Goal: Task Accomplishment & Management: Use online tool/utility

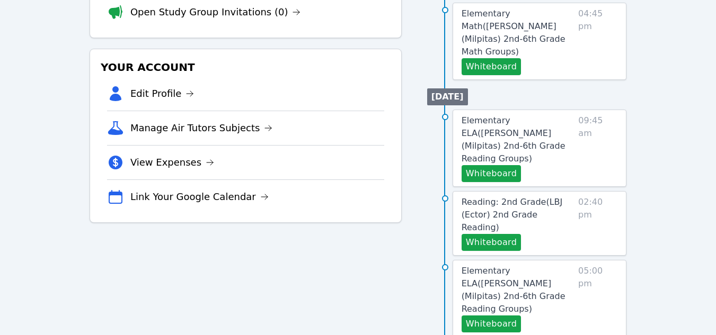
scroll to position [65, 0]
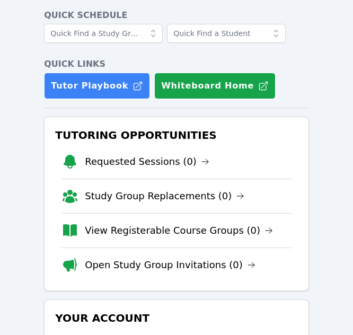
scroll to position [106, 0]
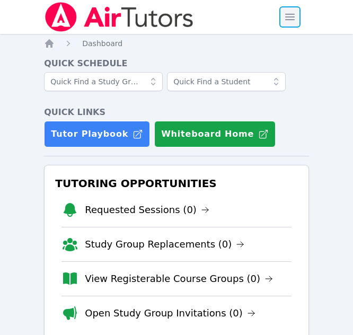
click at [289, 17] on span "button" at bounding box center [289, 16] width 23 height 23
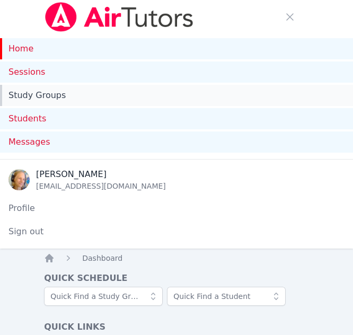
click at [14, 92] on link "Study Groups" at bounding box center [176, 95] width 353 height 21
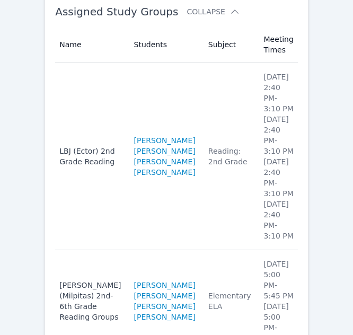
scroll to position [265, 0]
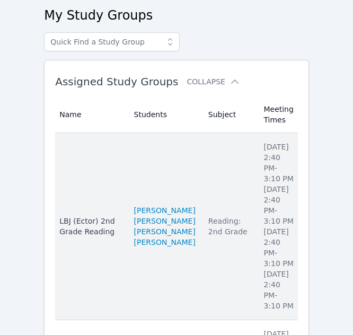
click at [275, 226] on li "Wednesday 2:40 PM - 3:10 PM" at bounding box center [278, 247] width 30 height 42
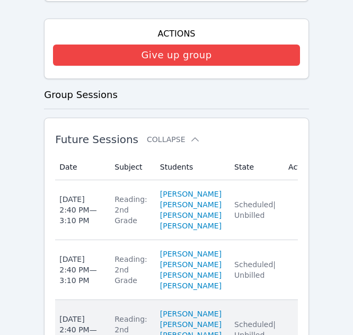
scroll to position [689, 0]
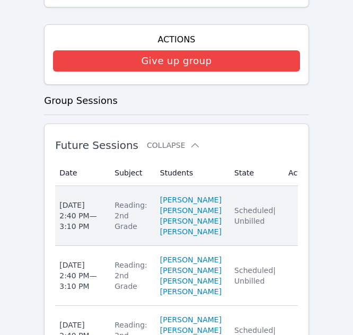
click at [282, 226] on td "Actions" at bounding box center [302, 216] width 40 height 60
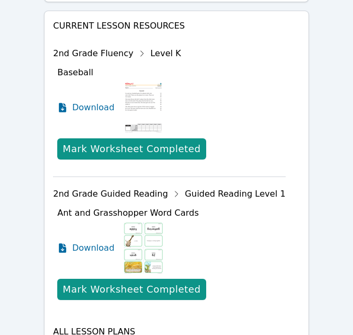
scroll to position [900, 0]
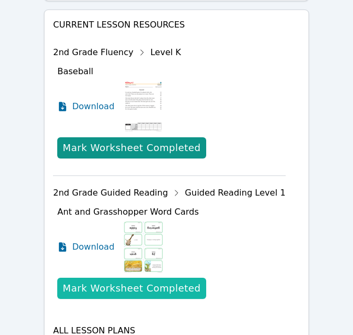
click at [142, 286] on div "Mark Worksheet Completed" at bounding box center [132, 288] width 138 height 15
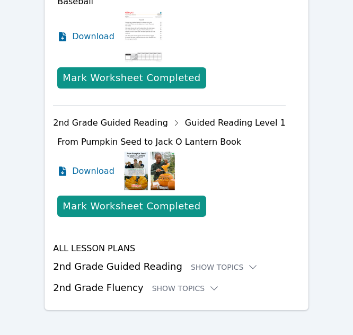
scroll to position [980, 0]
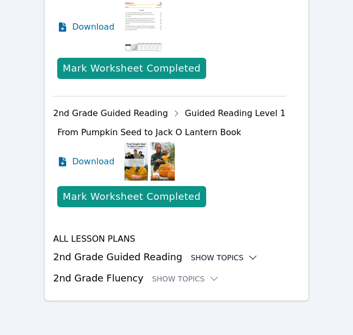
click at [247, 256] on icon at bounding box center [252, 257] width 11 height 11
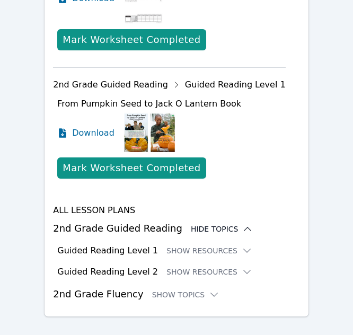
scroll to position [1024, 0]
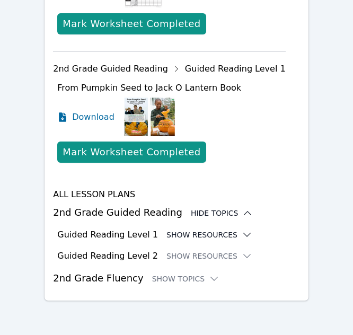
click at [242, 237] on icon at bounding box center [247, 234] width 11 height 11
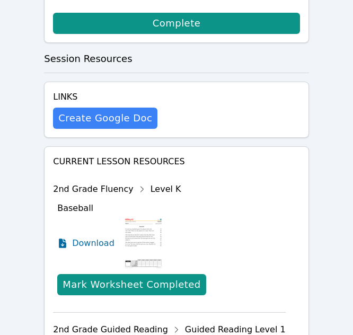
scroll to position [760, 0]
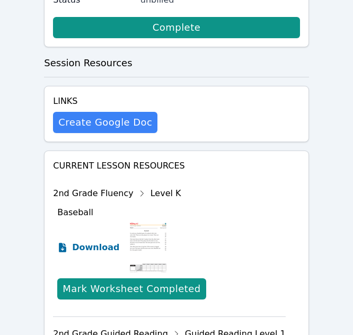
click at [82, 245] on span "Download" at bounding box center [95, 247] width 47 height 13
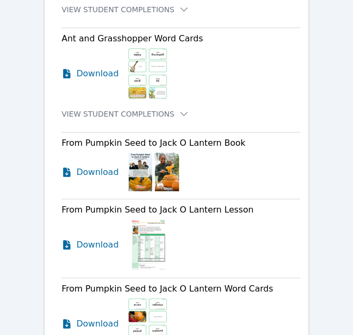
scroll to position [1448, 0]
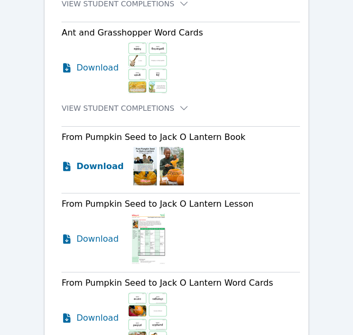
click at [92, 167] on span "Download" at bounding box center [99, 166] width 47 height 13
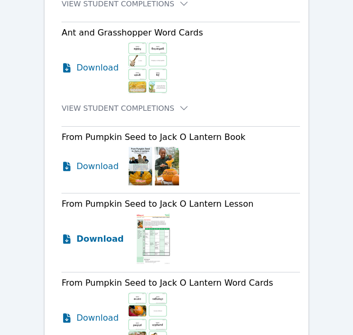
click at [91, 237] on span "Download" at bounding box center [99, 239] width 47 height 13
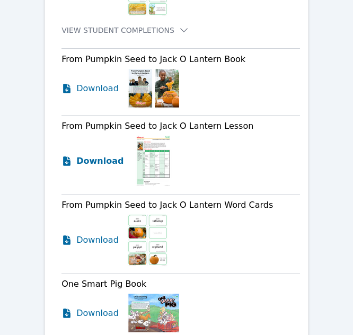
scroll to position [1554, 0]
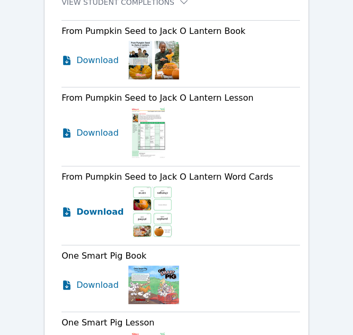
click at [99, 211] on span "Download" at bounding box center [99, 212] width 47 height 13
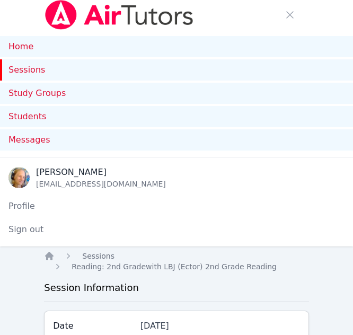
scroll to position [0, 0]
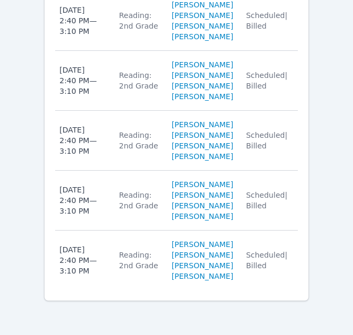
scroll to position [1823, 0]
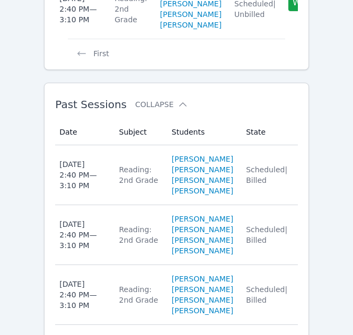
scroll to position [956, 0]
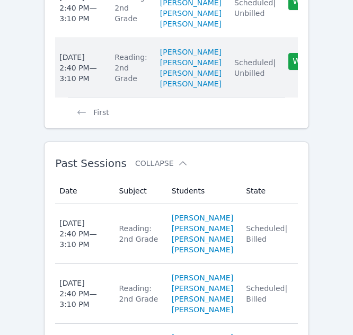
click at [240, 97] on td "State Scheduled | Unbilled" at bounding box center [255, 67] width 54 height 59
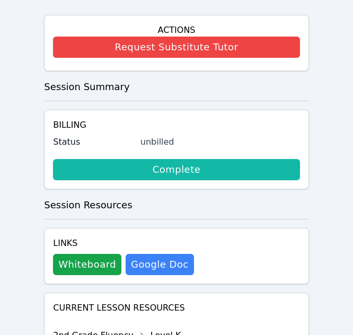
scroll to position [742, 0]
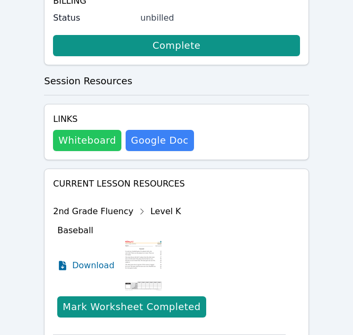
click at [99, 141] on button "Whiteboard" at bounding box center [87, 140] width 68 height 21
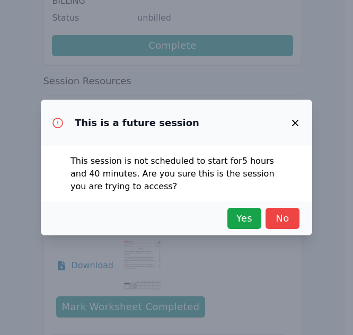
scroll to position [729, 0]
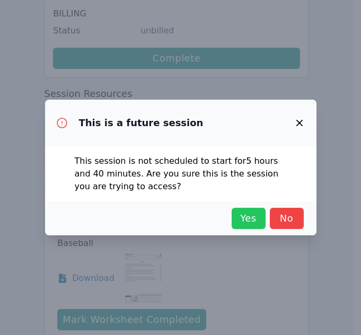
click at [253, 216] on span "Yes" at bounding box center [248, 218] width 23 height 15
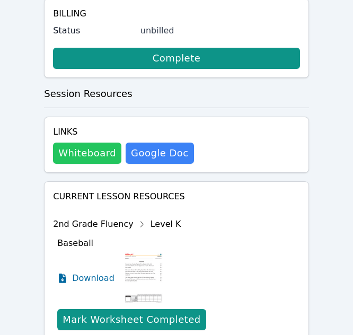
click at [85, 156] on button "Whiteboard" at bounding box center [87, 152] width 68 height 21
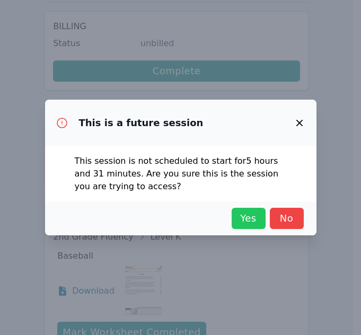
click at [252, 222] on span "Yes" at bounding box center [248, 218] width 23 height 15
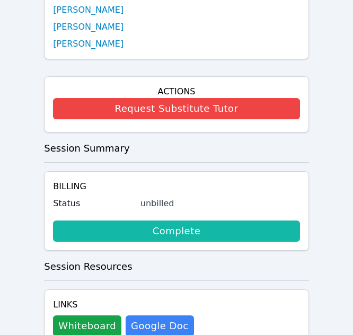
scroll to position [609, 0]
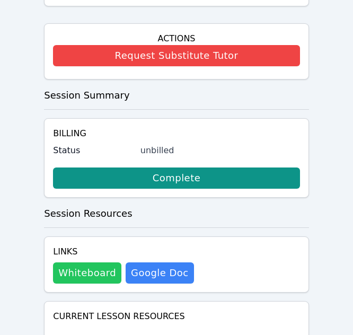
click at [74, 276] on button "Whiteboard" at bounding box center [87, 272] width 68 height 21
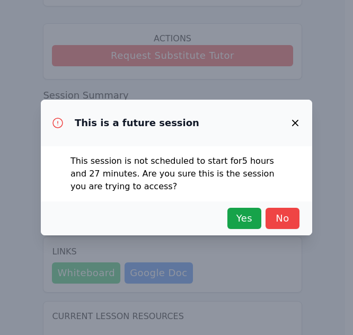
scroll to position [596, 0]
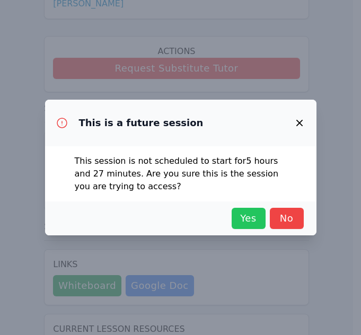
click at [240, 224] on span "Yes" at bounding box center [248, 218] width 23 height 15
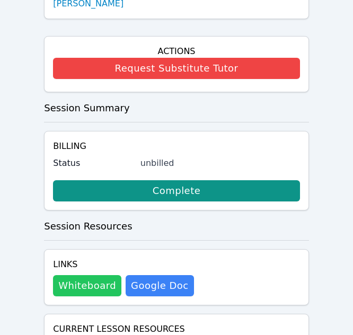
click at [92, 290] on button "Whiteboard" at bounding box center [87, 285] width 68 height 21
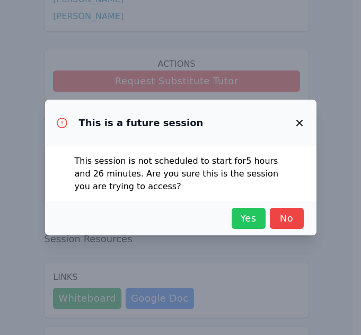
click at [251, 217] on span "Yes" at bounding box center [248, 218] width 23 height 15
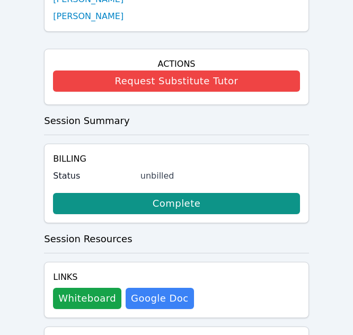
scroll to position [796, 0]
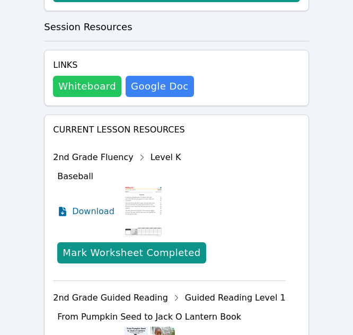
click at [92, 87] on button "Whiteboard" at bounding box center [87, 86] width 68 height 21
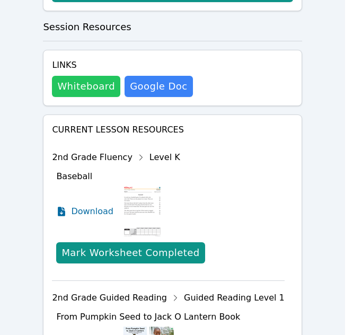
scroll to position [783, 0]
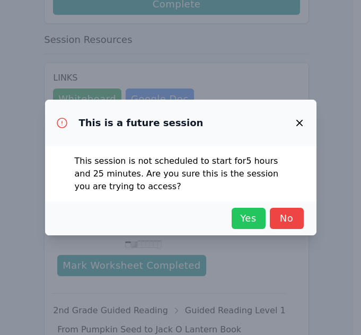
click at [256, 221] on span "Yes" at bounding box center [248, 218] width 23 height 15
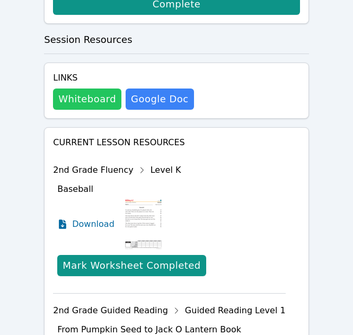
click at [81, 106] on button "Whiteboard" at bounding box center [87, 98] width 68 height 21
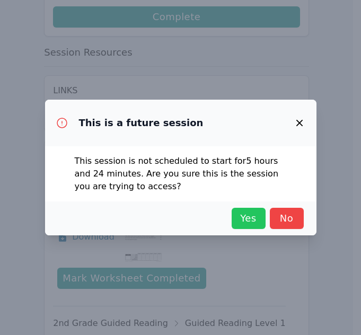
click at [252, 210] on button "Yes" at bounding box center [248, 218] width 34 height 21
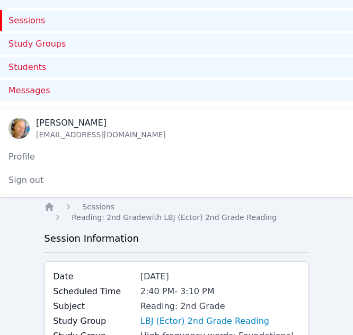
scroll to position [0, 0]
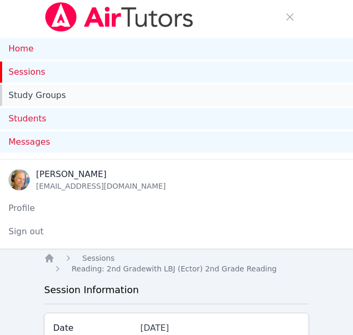
click at [15, 97] on link "Study Groups" at bounding box center [176, 95] width 353 height 21
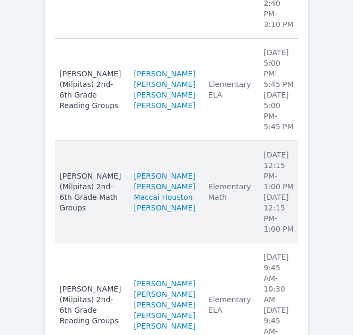
scroll to position [555, 0]
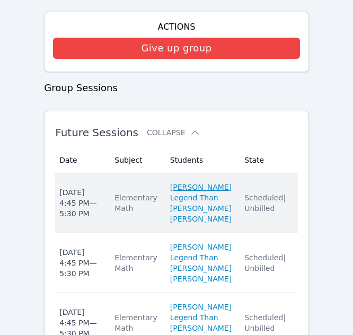
scroll to position [490, 0]
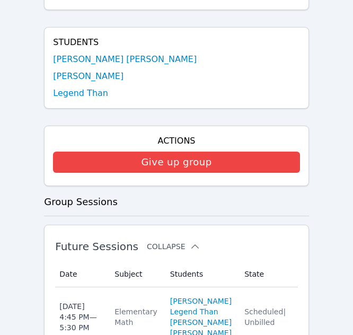
click at [151, 252] on button "Collapse" at bounding box center [173, 246] width 53 height 11
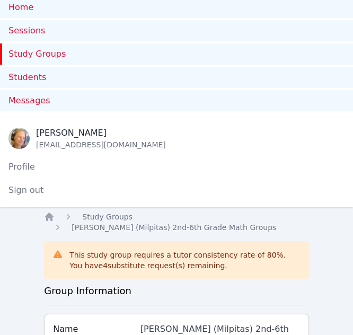
scroll to position [0, 0]
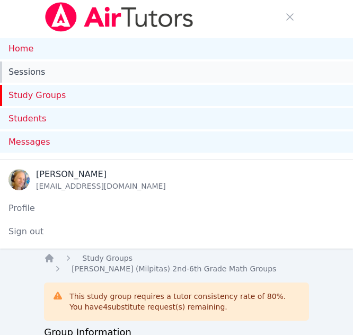
click at [25, 75] on link "Sessions" at bounding box center [176, 71] width 353 height 21
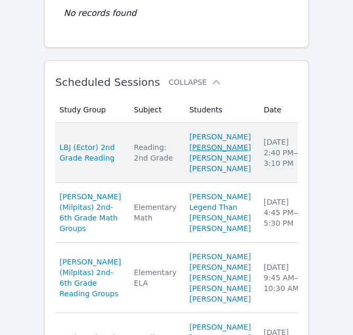
scroll to position [424, 0]
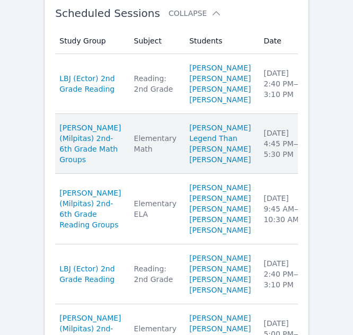
click at [318, 142] on button "Whiteboard" at bounding box center [348, 134] width 60 height 17
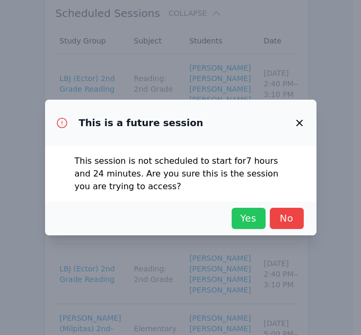
click at [246, 221] on span "Yes" at bounding box center [248, 218] width 23 height 15
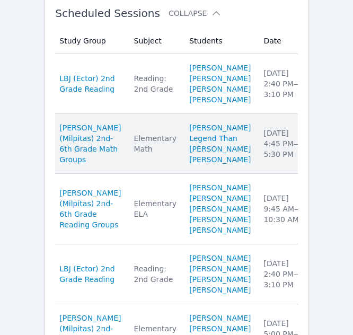
click at [257, 174] on td "Date Mon Sep 29 4:45 PM — 5:30 PM" at bounding box center [284, 144] width 55 height 60
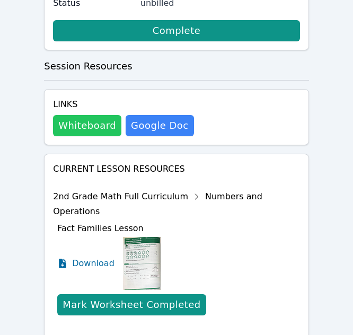
click at [100, 127] on button "Whiteboard" at bounding box center [87, 125] width 68 height 21
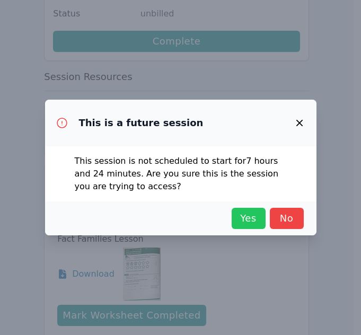
click at [247, 222] on span "Yes" at bounding box center [248, 218] width 23 height 15
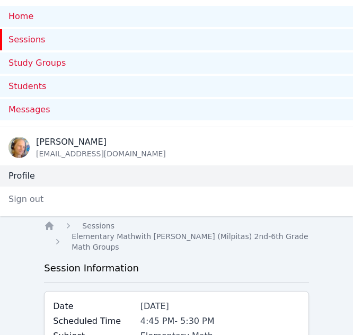
scroll to position [0, 0]
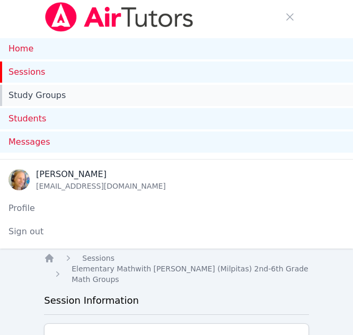
click at [68, 95] on link "Study Groups" at bounding box center [176, 95] width 353 height 21
